Goal: Task Accomplishment & Management: Use online tool/utility

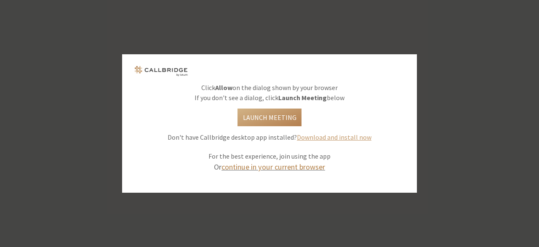
click at [301, 168] on link "continue in your current browser" at bounding box center [273, 167] width 104 height 10
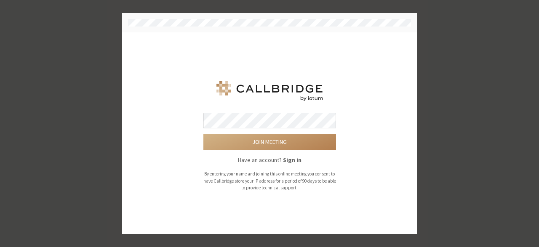
click at [301, 168] on form "Join meeting Have an account? Sign in By entering your name and joining this on…" at bounding box center [269, 152] width 133 height 79
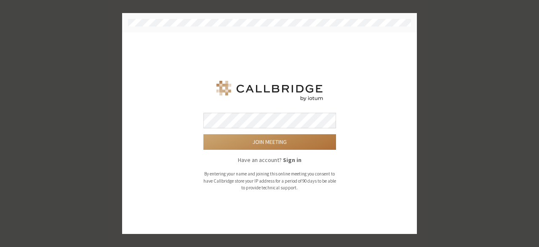
click at [239, 148] on button "Join meeting" at bounding box center [269, 142] width 133 height 16
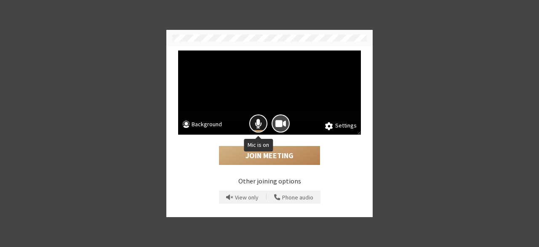
click at [260, 127] on span "Mic is on" at bounding box center [258, 123] width 7 height 11
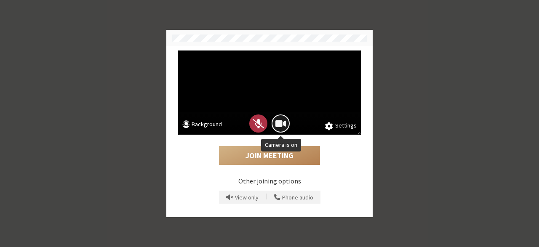
click at [280, 123] on span "Camera is on" at bounding box center [280, 123] width 11 height 11
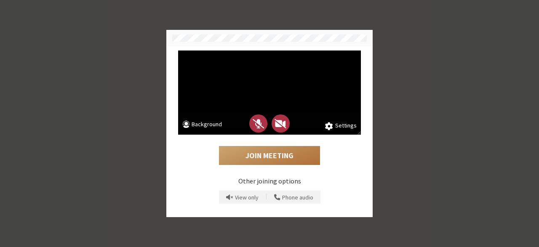
click at [279, 160] on button "Join Meeting" at bounding box center [269, 155] width 101 height 19
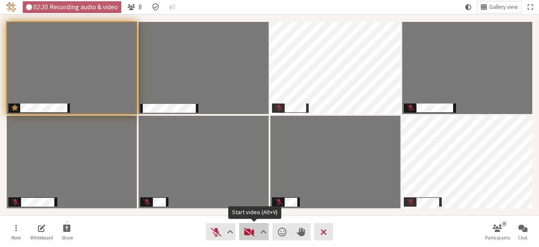
click at [243, 231] on span "Start video (Alt+V)" at bounding box center [249, 232] width 12 height 12
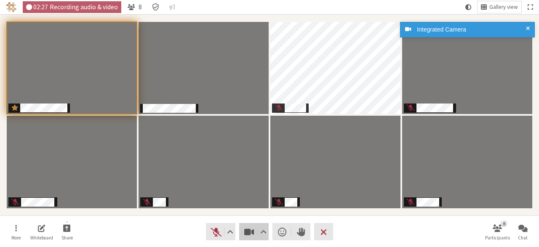
click at [243, 231] on span "Stop video (Alt+V)" at bounding box center [249, 232] width 12 height 12
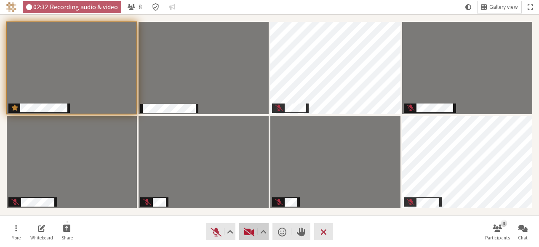
click at [243, 231] on span "Start video (Alt+V)" at bounding box center [249, 232] width 12 height 12
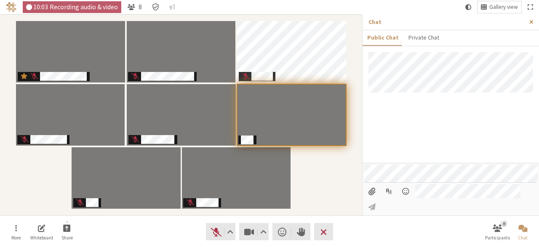
click at [531, 21] on span "Close sidebar" at bounding box center [531, 22] width 4 height 6
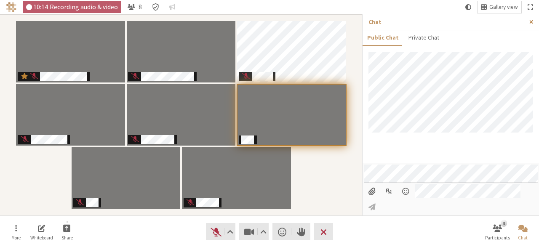
click at [530, 21] on span "Close sidebar" at bounding box center [531, 22] width 4 height 6
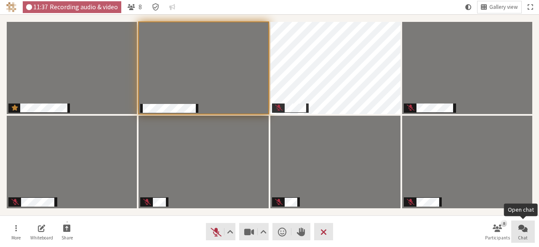
click at [523, 230] on span "Open chat" at bounding box center [522, 228] width 9 height 10
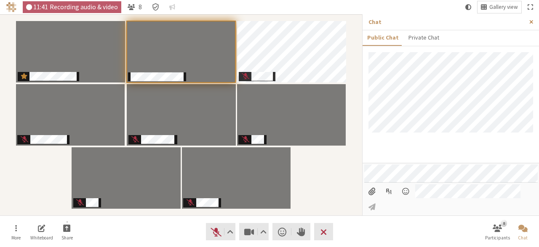
click at [529, 19] on span "Close sidebar" at bounding box center [531, 22] width 4 height 6
